Goal: Information Seeking & Learning: Learn about a topic

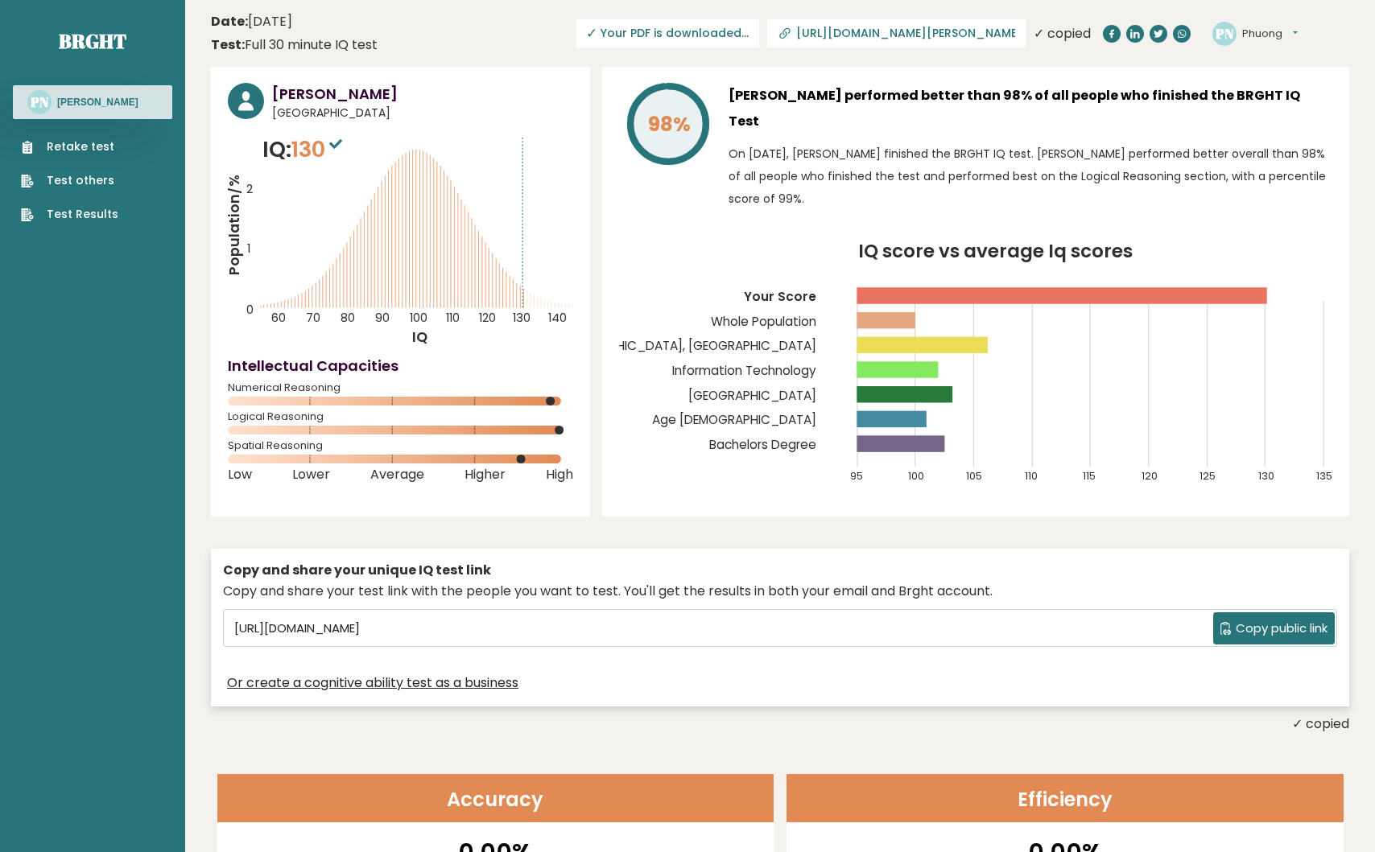
drag, startPoint x: 799, startPoint y: 134, endPoint x: 806, endPoint y: 178, distance: 44.7
click at [806, 177] on p "On [DATE], [PERSON_NAME] finished the BRGHT IQ test. [PERSON_NAME] performed be…" at bounding box center [1030, 176] width 604 height 68
click at [806, 178] on p "On [DATE], [PERSON_NAME] finished the BRGHT IQ test. [PERSON_NAME] performed be…" at bounding box center [1030, 176] width 604 height 68
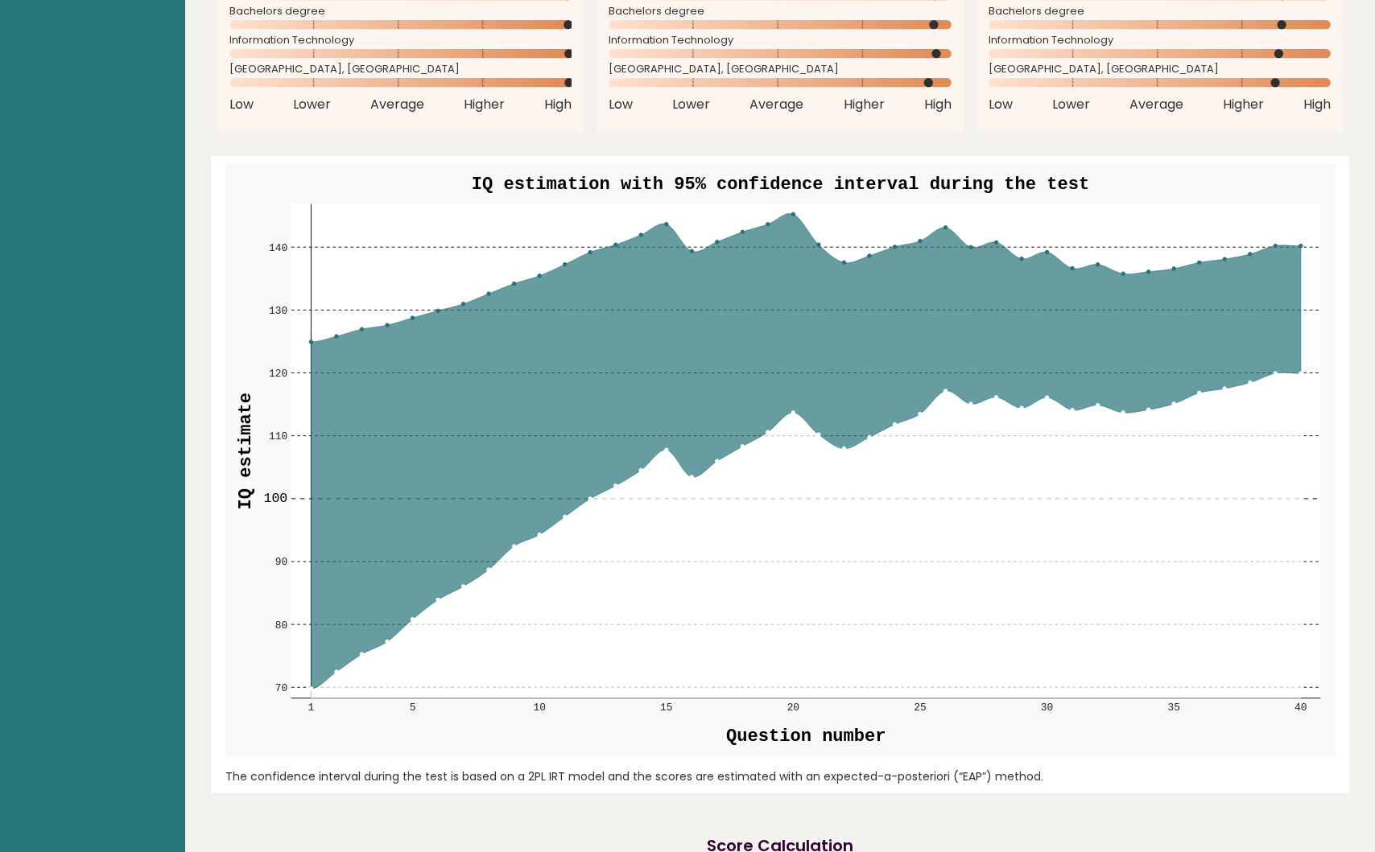
scroll to position [1776, 0]
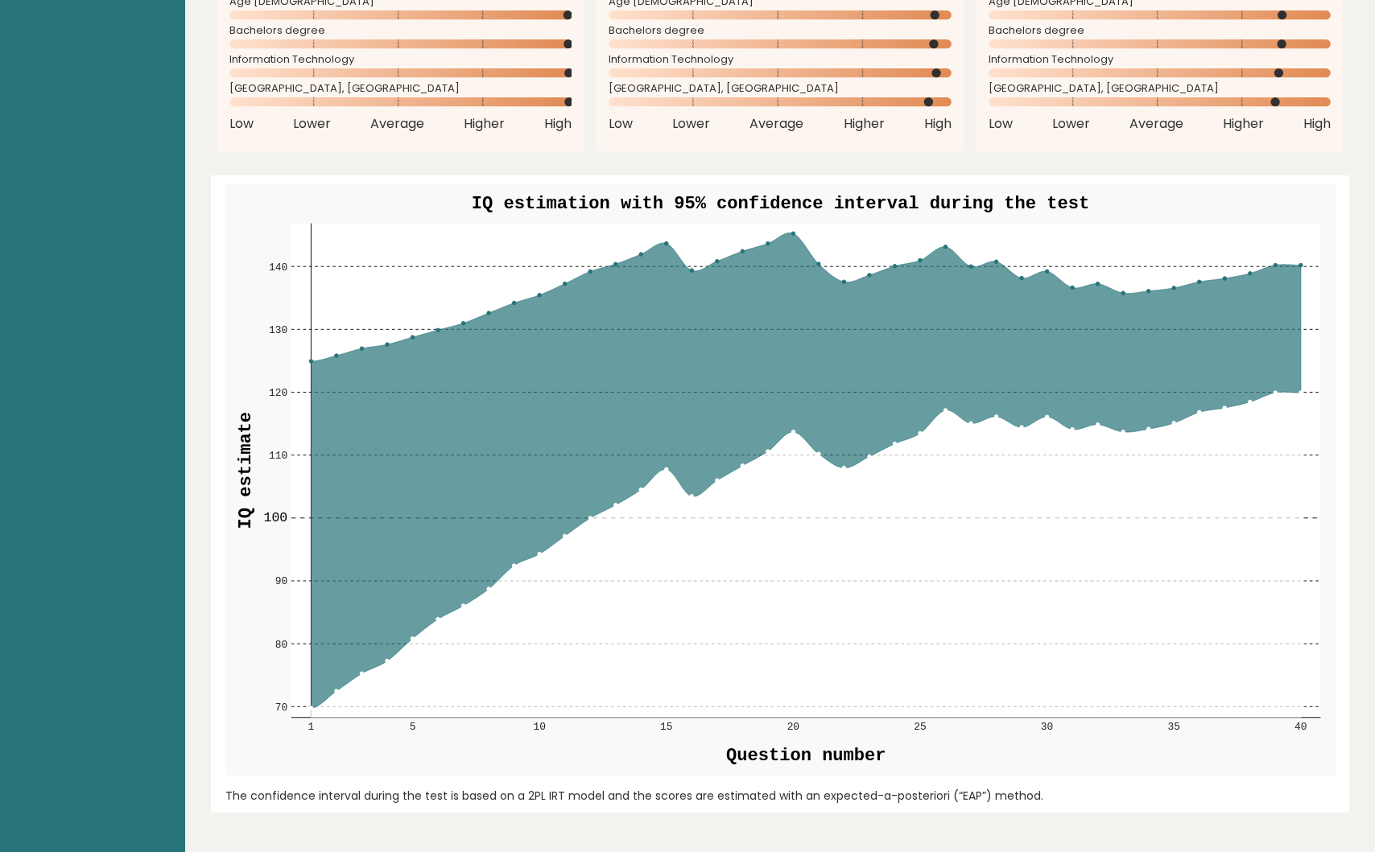
click at [1301, 245] on rect at bounding box center [805, 471] width 1029 height 494
click at [1301, 248] on rect at bounding box center [805, 471] width 1029 height 494
click at [1299, 264] on circle at bounding box center [1300, 266] width 4 height 4
click at [793, 232] on circle at bounding box center [793, 234] width 4 height 4
click at [788, 377] on icon at bounding box center [805, 470] width 989 height 475
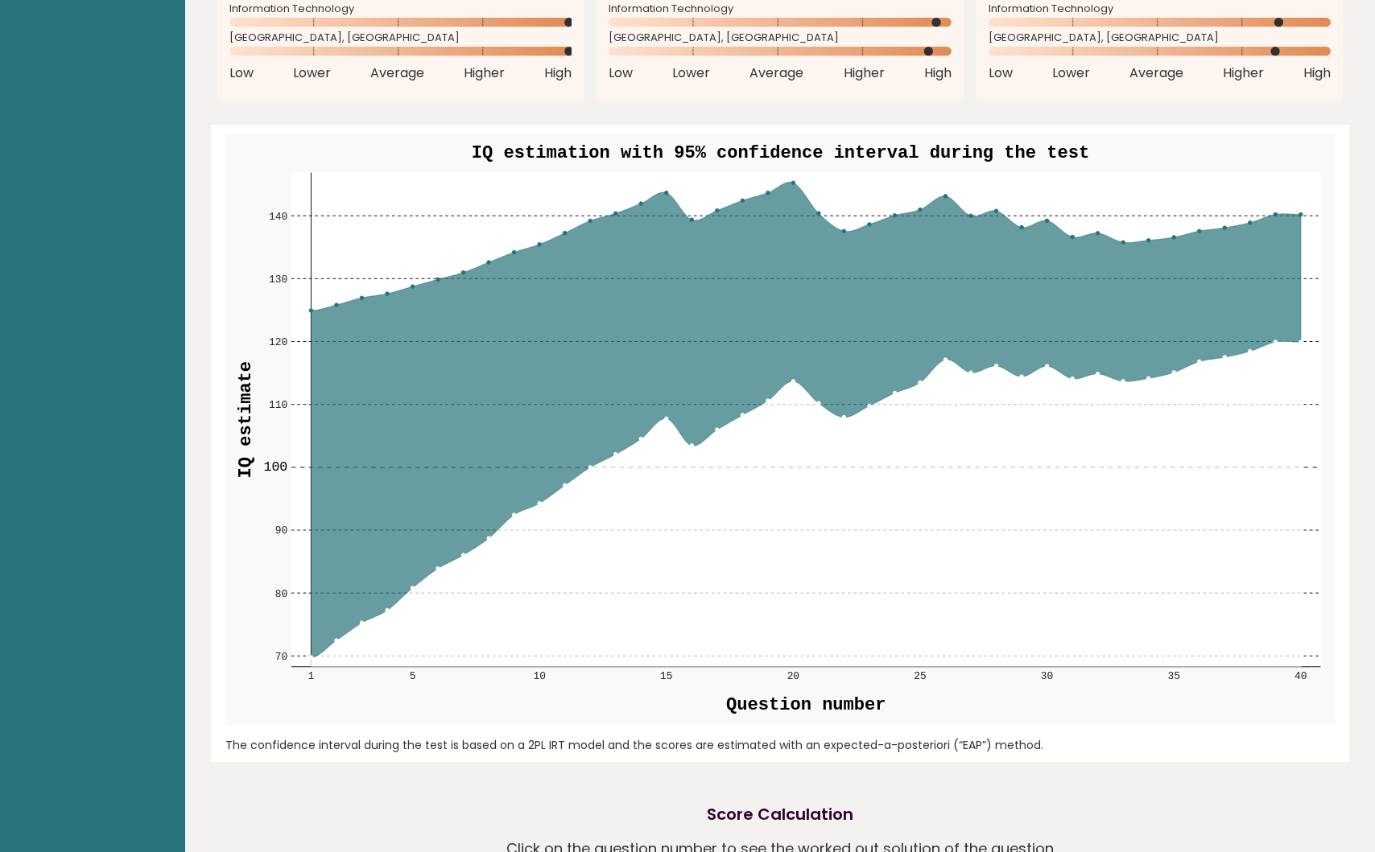
scroll to position [1705, 0]
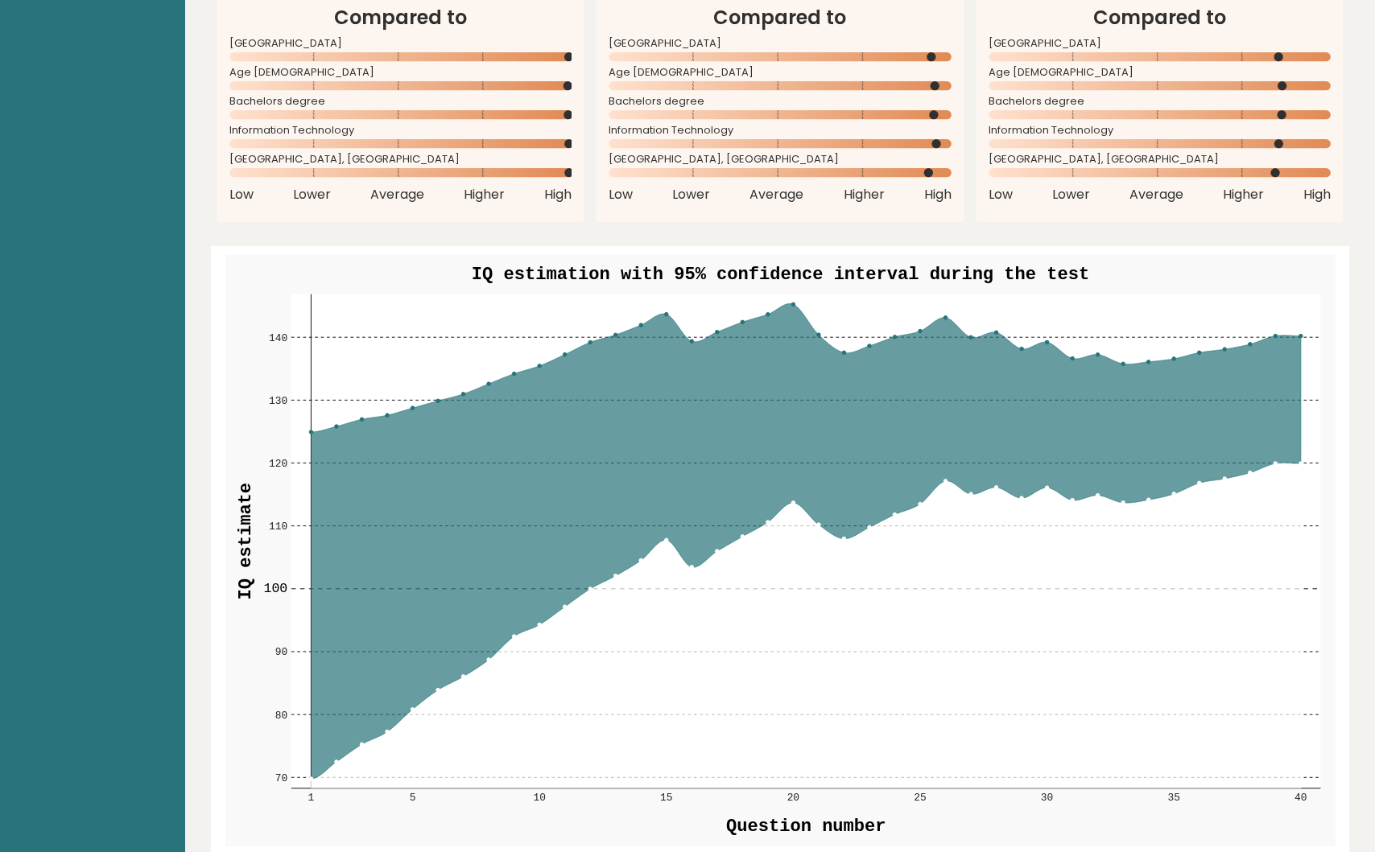
click at [767, 313] on circle at bounding box center [767, 315] width 4 height 4
click at [839, 328] on rect at bounding box center [805, 542] width 1029 height 494
click at [842, 328] on rect at bounding box center [805, 542] width 1029 height 494
click at [913, 674] on icon at bounding box center [805, 626] width 989 height 325
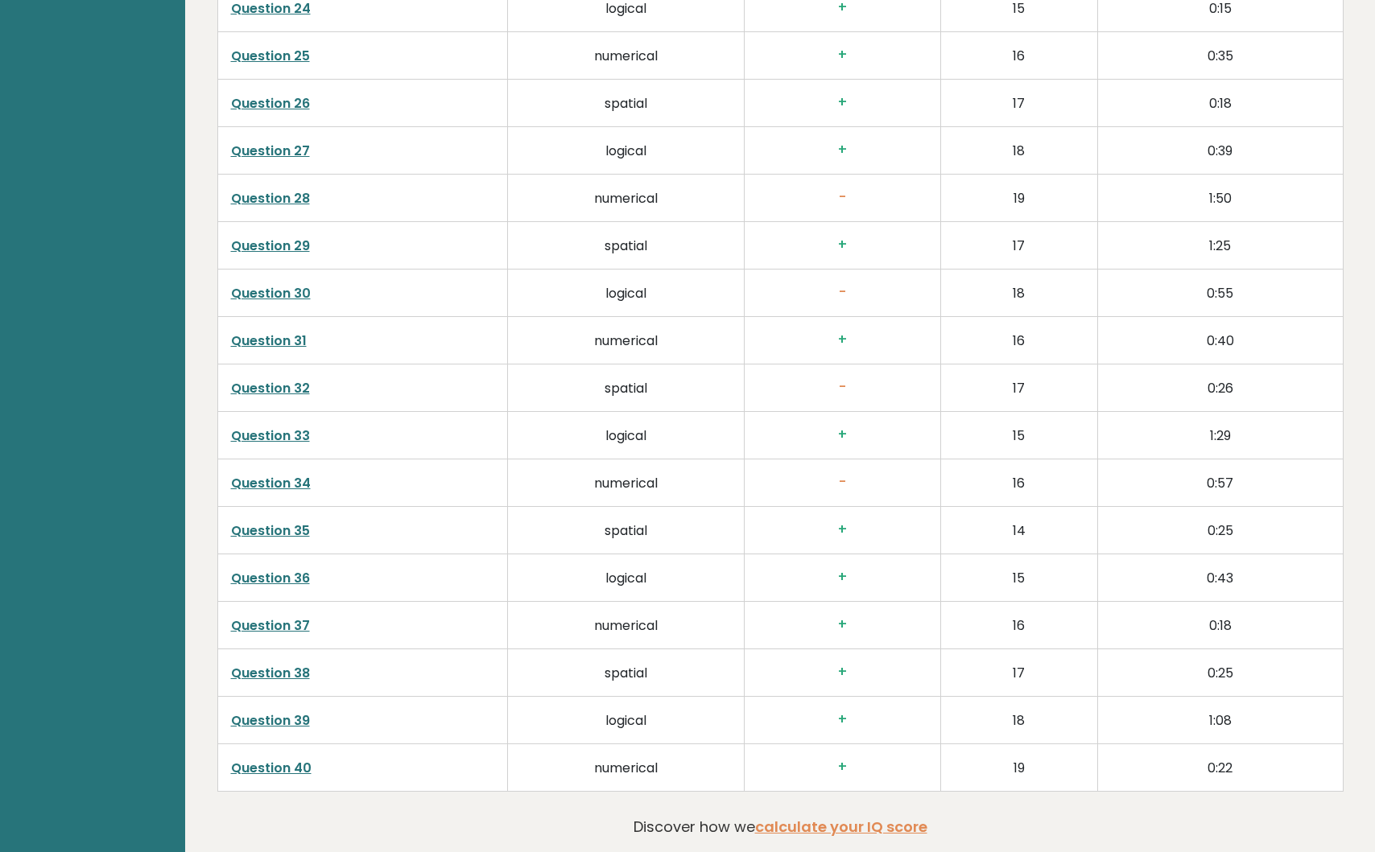
scroll to position [3822, 0]
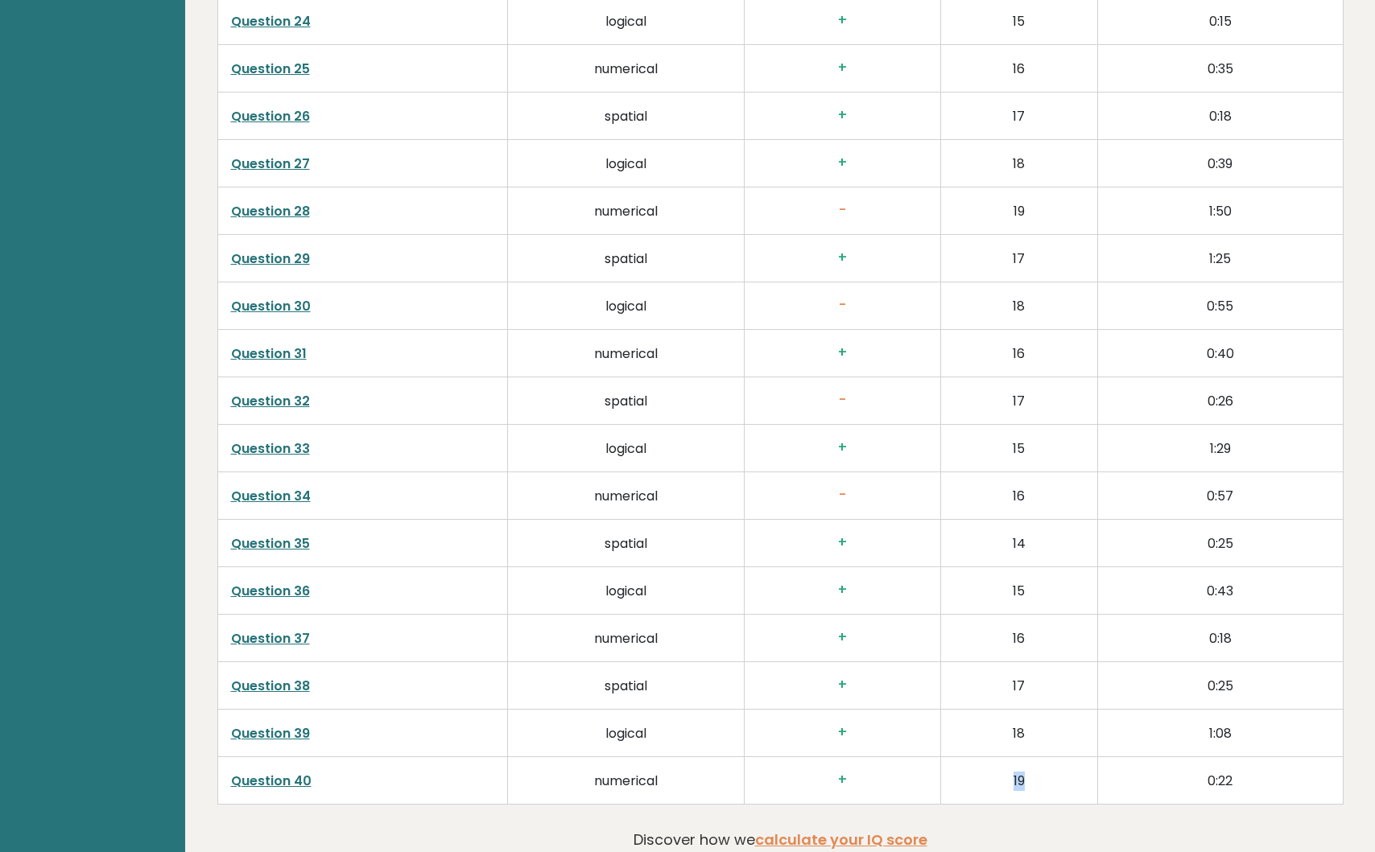
drag, startPoint x: 1006, startPoint y: 757, endPoint x: 1058, endPoint y: 757, distance: 52.3
click at [1058, 757] on td "19" at bounding box center [1019, 780] width 156 height 47
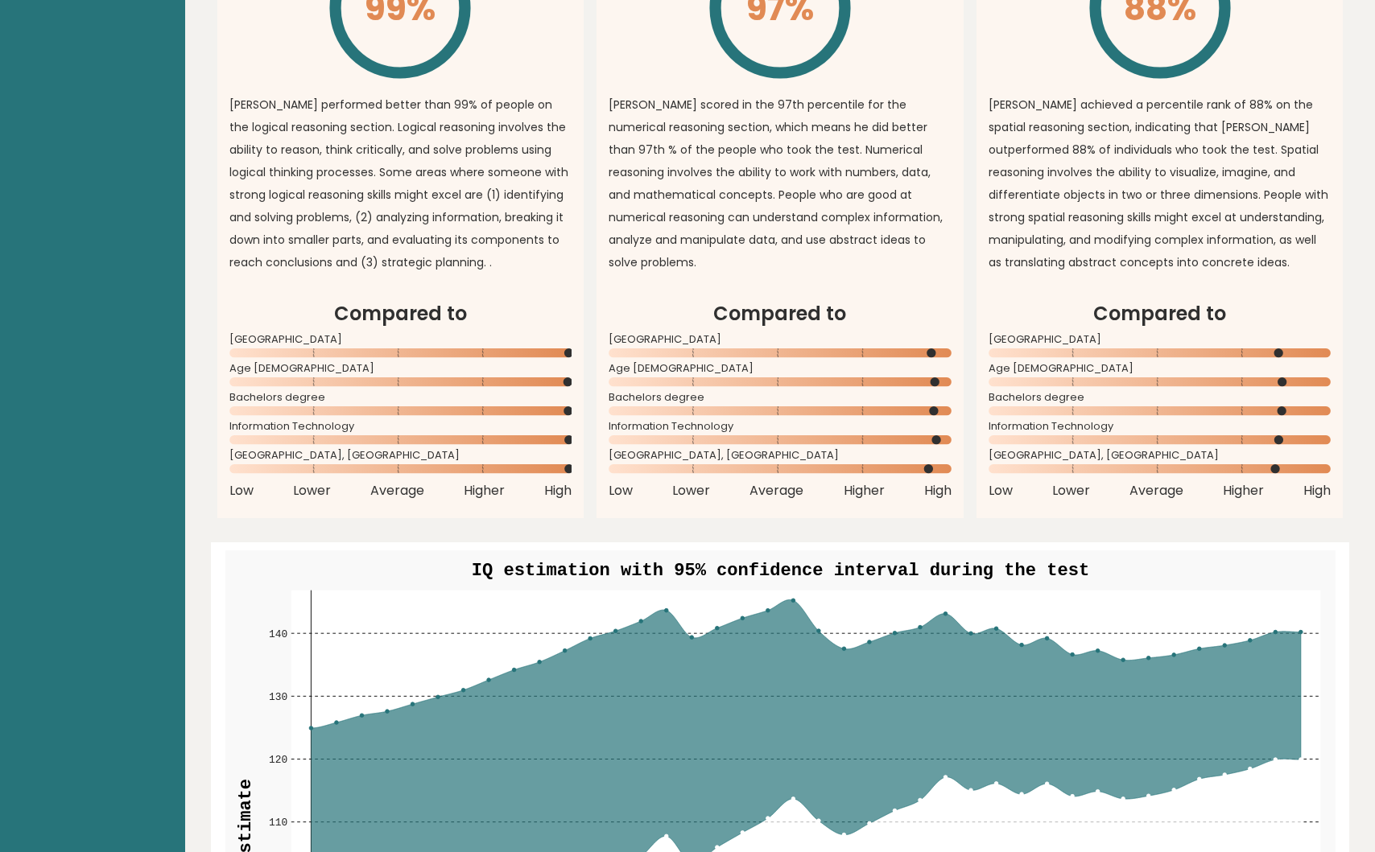
scroll to position [1282, 0]
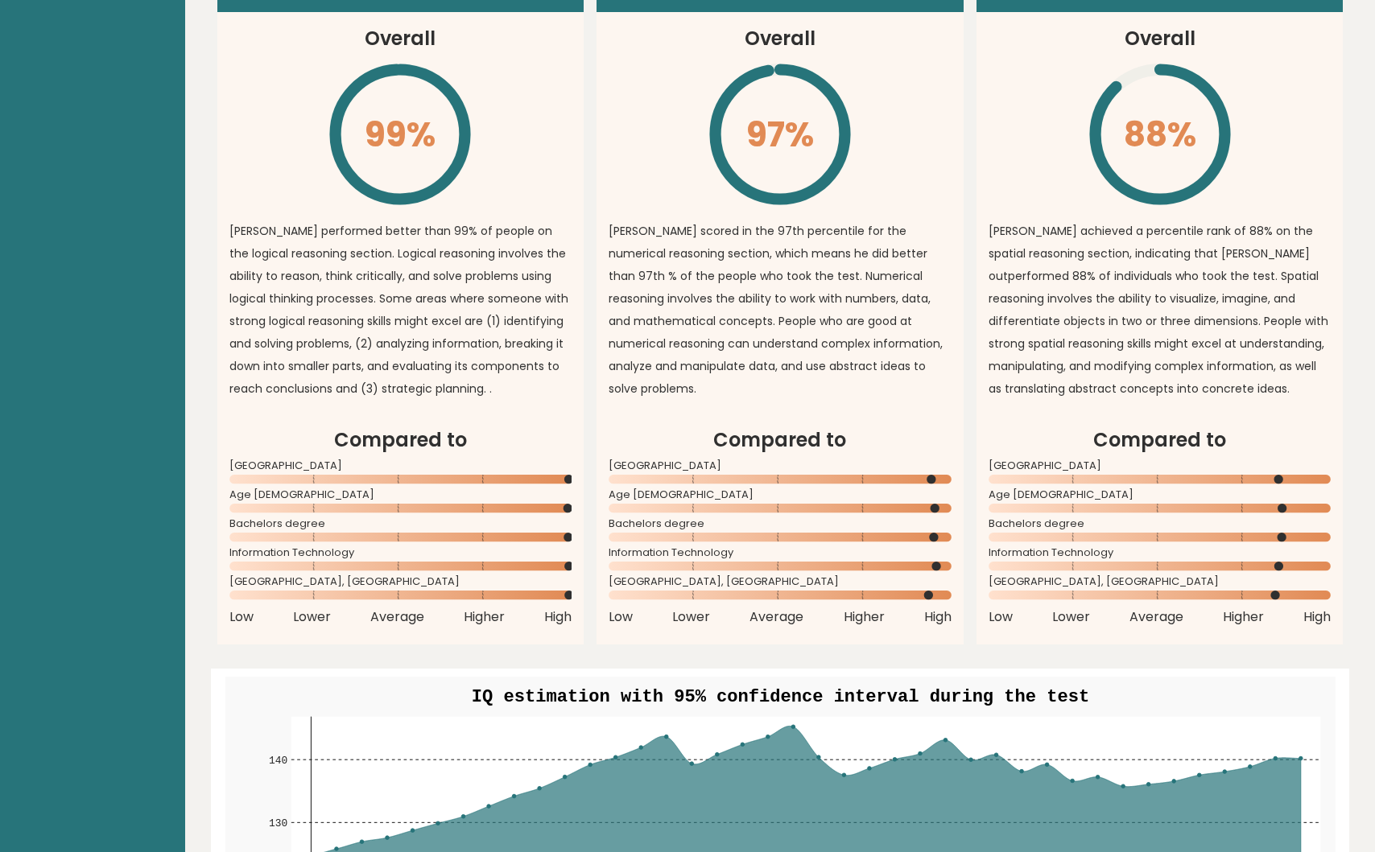
click at [380, 262] on p "[PERSON_NAME] performed better than 99% of people on the logical reasoning sect…" at bounding box center [400, 310] width 343 height 180
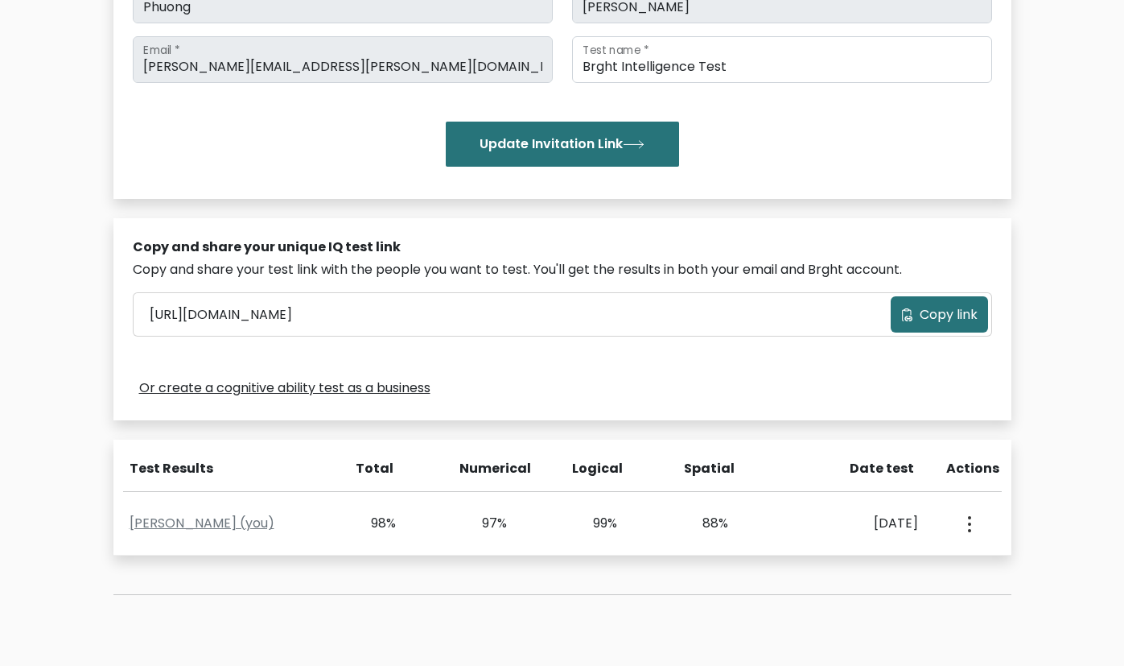
scroll to position [434, 0]
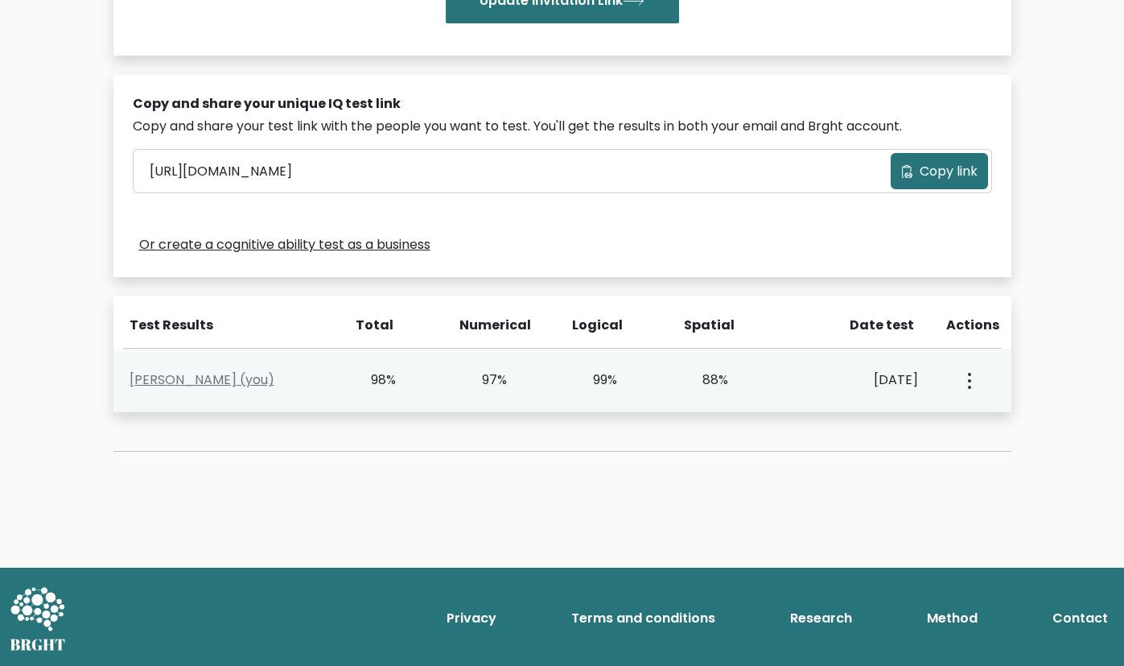
click at [959, 397] on div "View Profile" at bounding box center [968, 380] width 55 height 50
click at [964, 383] on button "button" at bounding box center [968, 380] width 13 height 50
click at [996, 425] on link "View Profile" at bounding box center [1026, 427] width 127 height 26
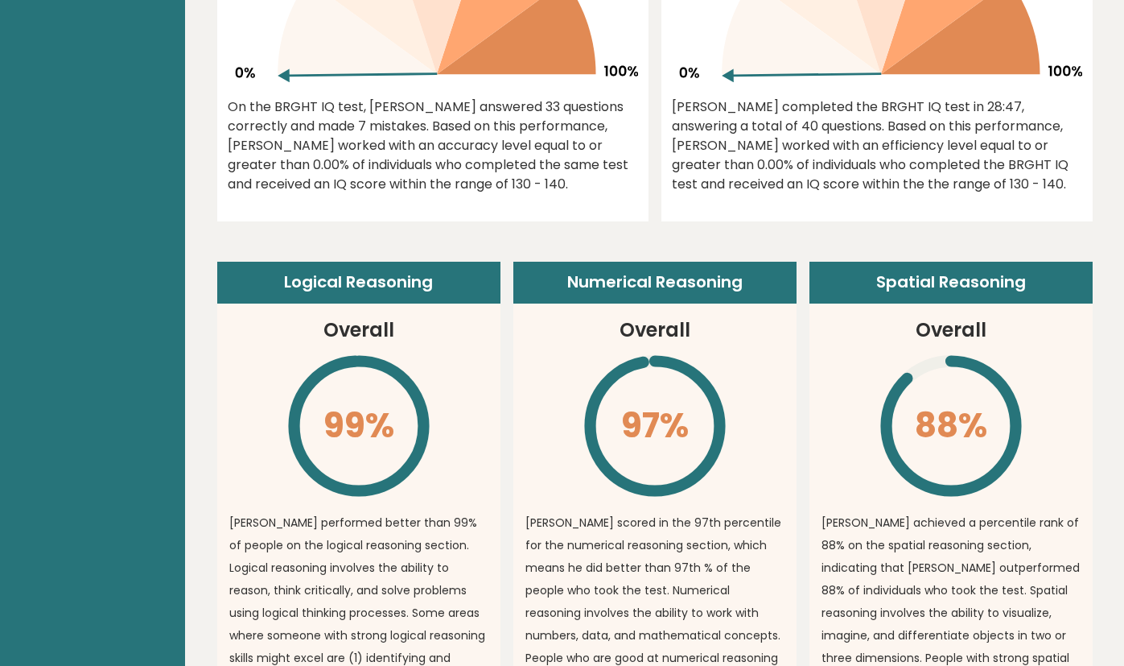
scroll to position [841, 0]
